Goal: Task Accomplishment & Management: Complete application form

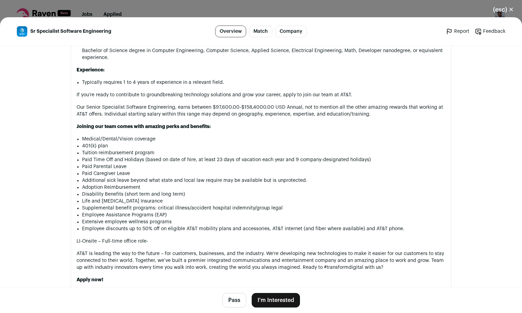
scroll to position [629, 0]
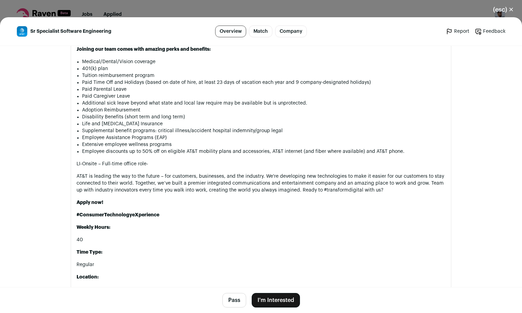
click at [284, 298] on button "I'm Interested" at bounding box center [276, 300] width 48 height 14
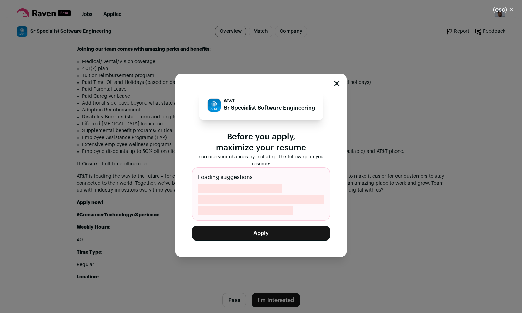
click at [286, 229] on button "Apply" at bounding box center [261, 233] width 138 height 14
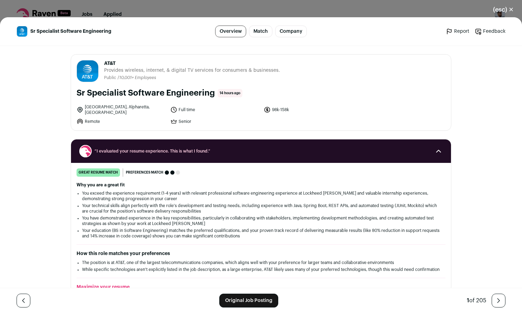
click at [246, 303] on link "Original Job Posting" at bounding box center [248, 300] width 59 height 14
click at [262, 298] on link "Original Job Posting" at bounding box center [248, 300] width 59 height 14
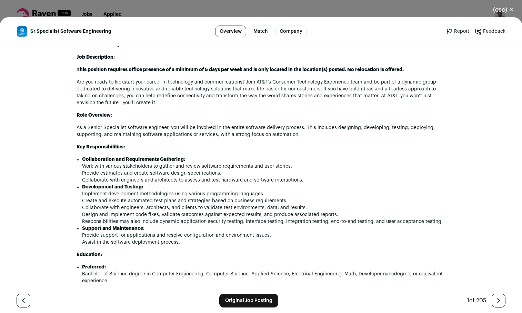
scroll to position [266, 0]
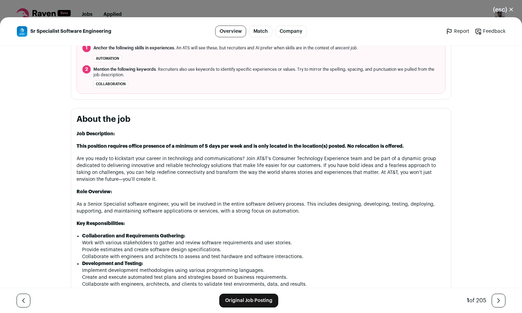
click at [509, 8] on button "(esc) ✕" at bounding box center [502, 9] width 37 height 15
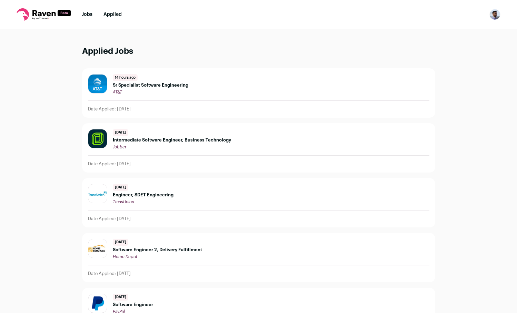
drag, startPoint x: 98, startPoint y: 20, endPoint x: 92, endPoint y: 18, distance: 6.5
click at [98, 20] on nav "Jobs Applied Settings Notifications Preferences Resume FAQs Logout" at bounding box center [258, 14] width 517 height 29
click at [92, 18] on nav "Jobs Applied Settings Notifications Preferences Resume FAQs Logout" at bounding box center [258, 14] width 517 height 29
click at [92, 14] on link "Jobs" at bounding box center [87, 14] width 11 height 5
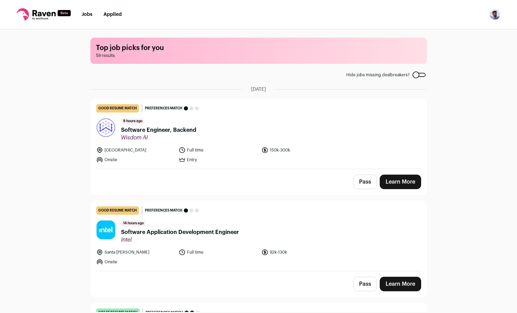
click at [85, 12] on link "Jobs" at bounding box center [87, 14] width 11 height 5
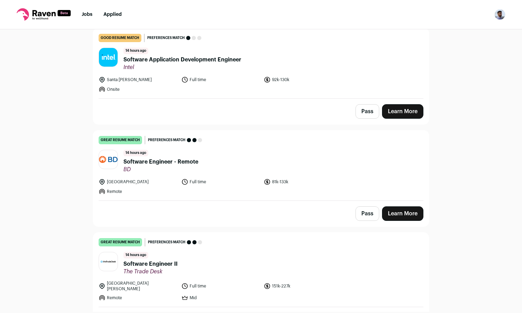
scroll to position [142, 0]
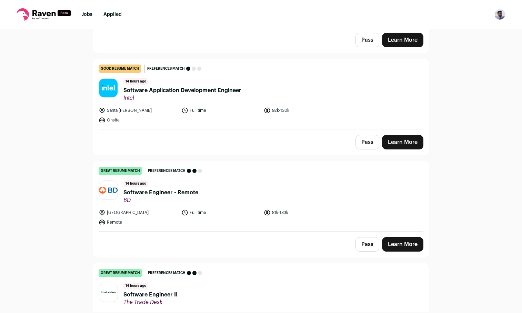
click at [405, 141] on link "Learn More" at bounding box center [402, 142] width 41 height 14
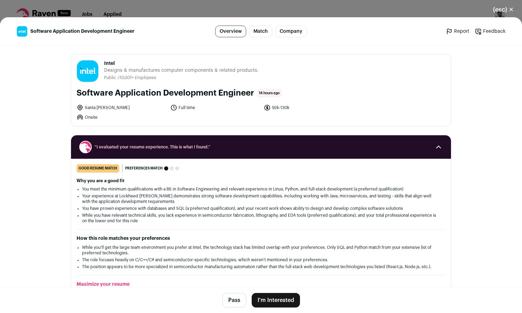
click at [265, 299] on button "I'm Interested" at bounding box center [276, 300] width 48 height 14
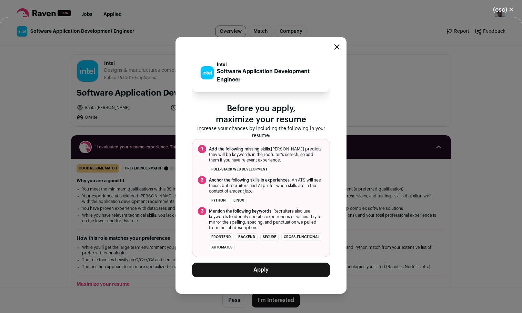
click at [293, 265] on button "Apply" at bounding box center [261, 269] width 138 height 14
